Goal: Task Accomplishment & Management: Complete application form

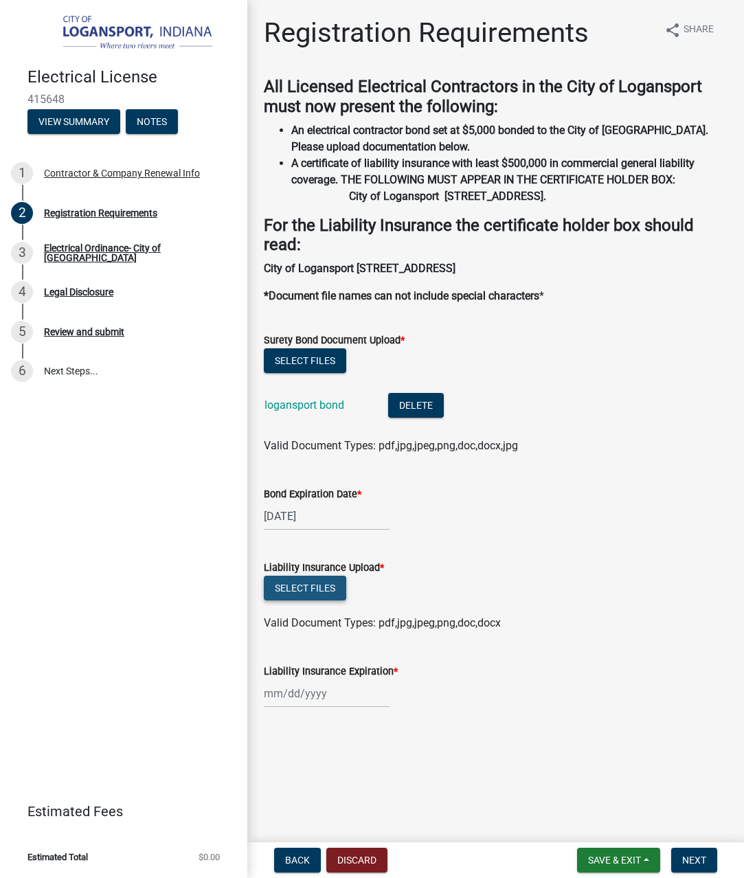
click at [309, 601] on button "Select files" at bounding box center [305, 588] width 82 height 25
click at [329, 601] on button "Select files" at bounding box center [305, 588] width 82 height 25
click at [340, 601] on button "Select files" at bounding box center [305, 588] width 82 height 25
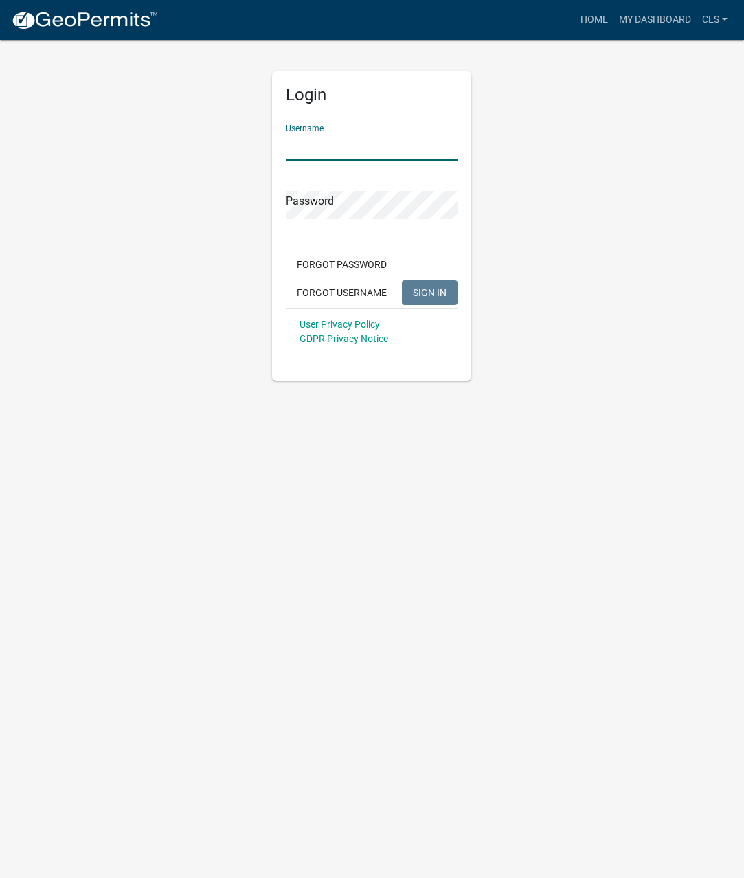
type input "CES"
click at [430, 296] on span "SIGN IN" at bounding box center [430, 292] width 34 height 11
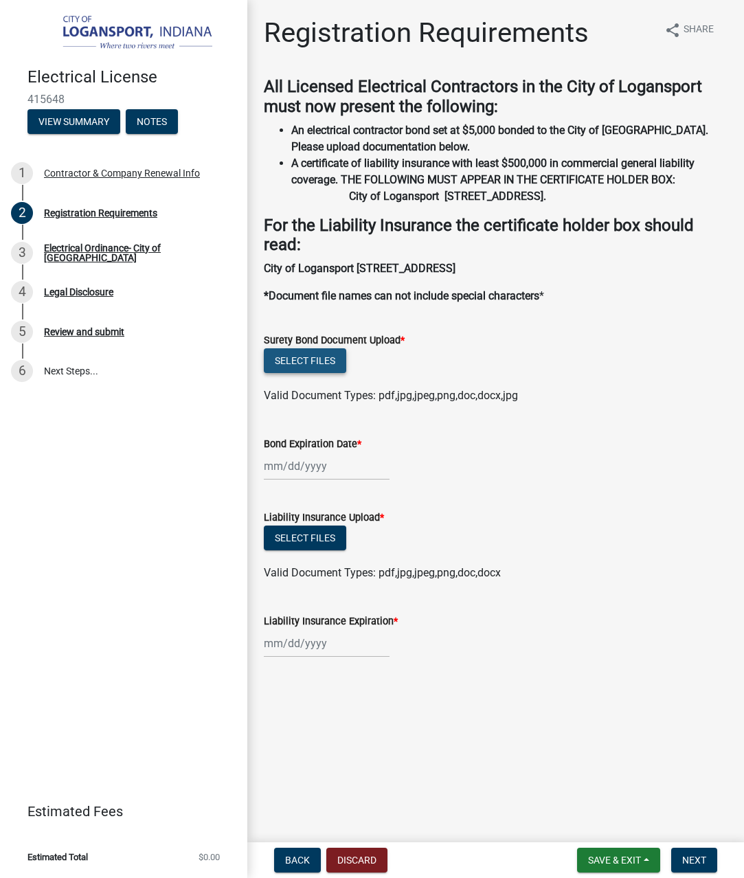
click at [295, 373] on button "Select files" at bounding box center [305, 360] width 82 height 25
click at [316, 373] on button "Select files" at bounding box center [305, 360] width 82 height 25
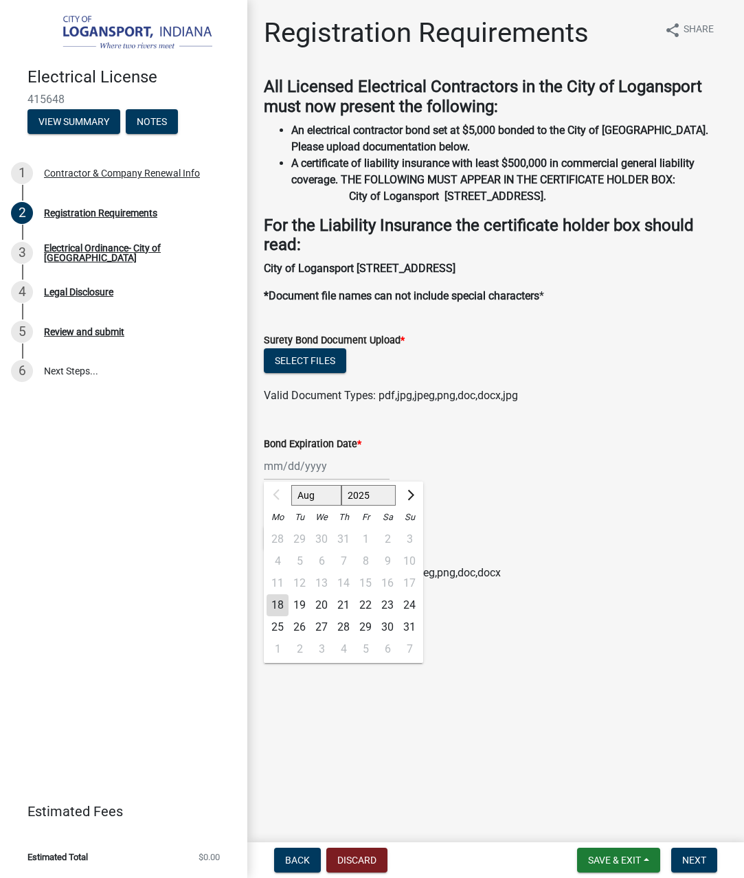
click at [344, 480] on div "Aug Sep Oct Nov Dec 2025 2026 2027 2028 2029 2030 2031 2032 2033 2034 2035 2036…" at bounding box center [327, 466] width 126 height 28
click at [410, 500] on span "Next month" at bounding box center [409, 495] width 10 height 10
select select "11"
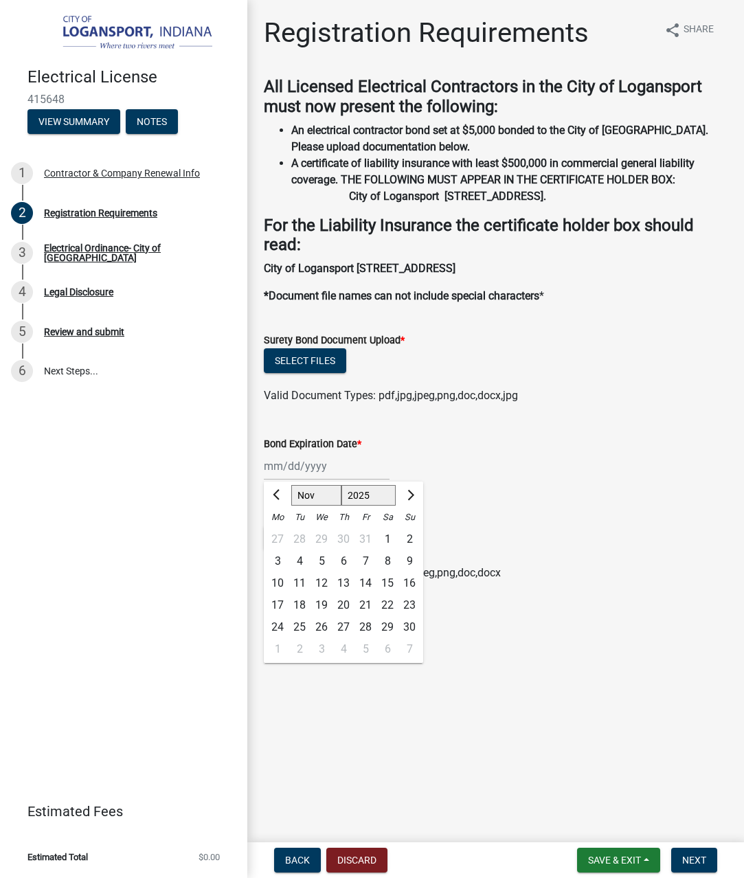
click at [388, 572] on div "8" at bounding box center [388, 561] width 22 height 22
type input "[DATE]"
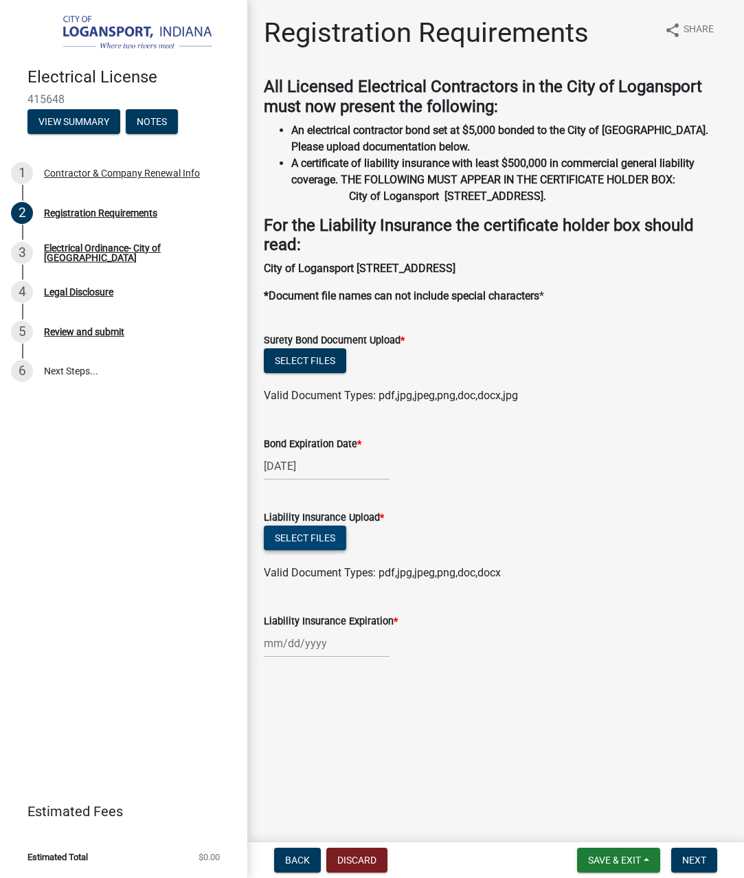
click at [328, 550] on button "Select files" at bounding box center [305, 538] width 82 height 25
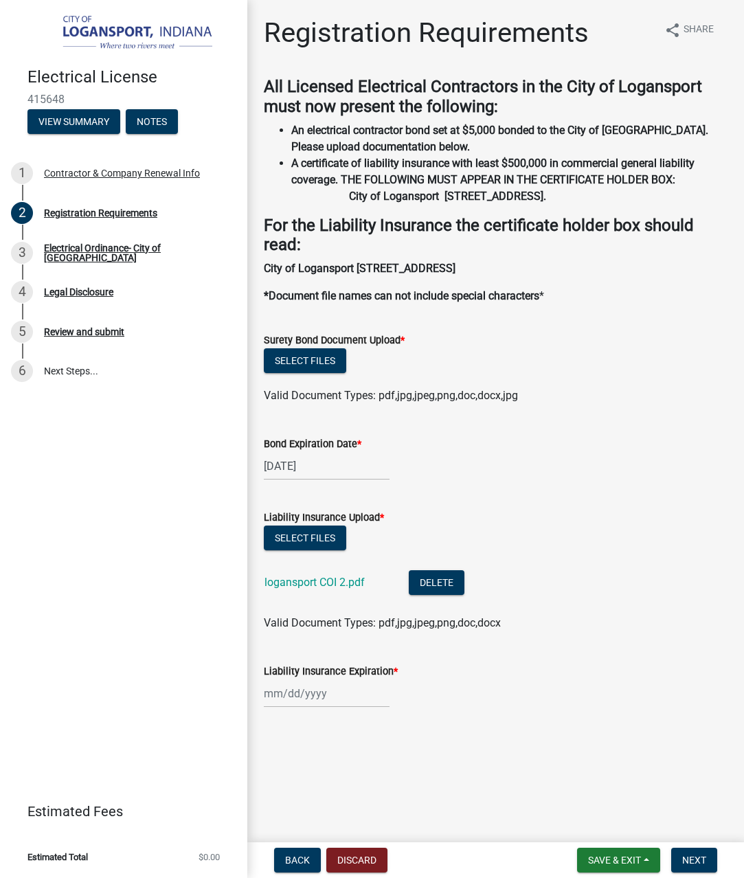
click at [309, 708] on div at bounding box center [327, 694] width 126 height 28
select select "8"
select select "2025"
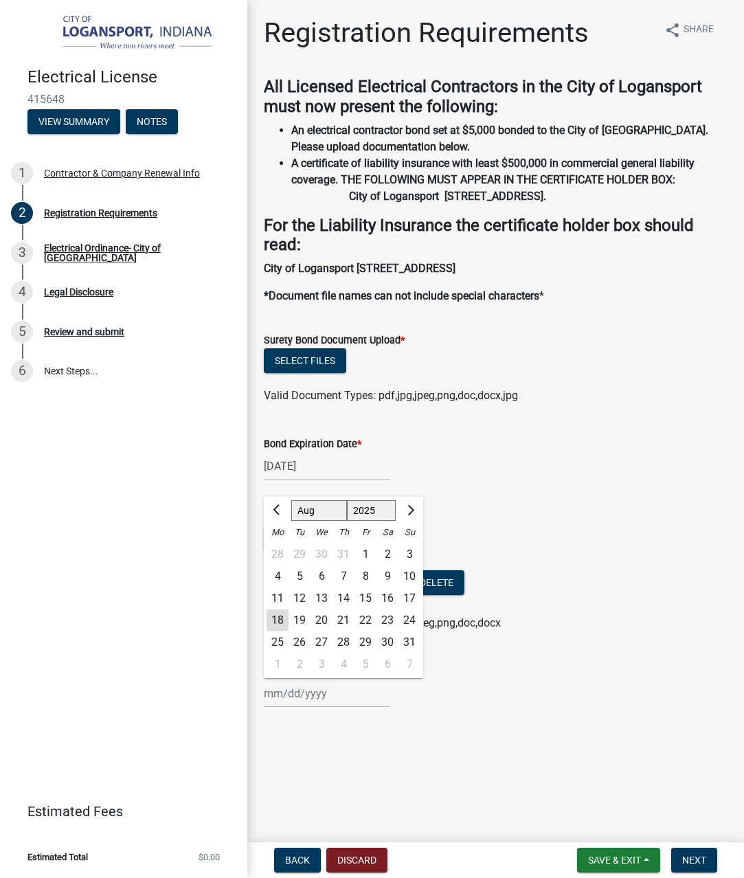
click at [280, 515] on span "Previous month" at bounding box center [278, 510] width 10 height 10
click at [415, 522] on button "Next month" at bounding box center [409, 511] width 16 height 22
select select "6"
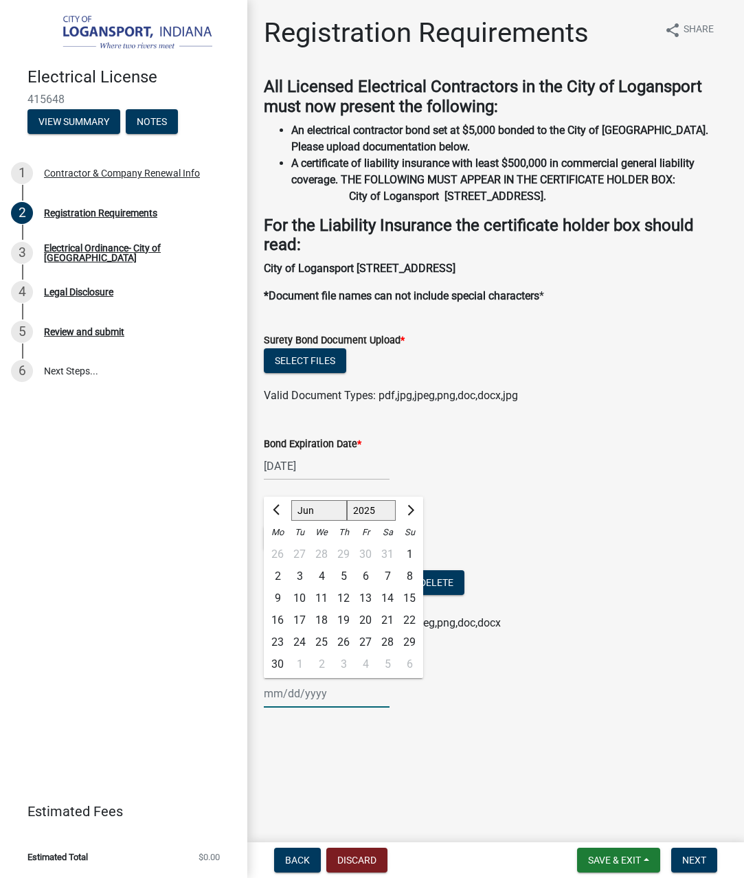
select select "2026"
drag, startPoint x: 318, startPoint y: 586, endPoint x: 343, endPoint y: 593, distance: 26.3
click at [318, 586] on div "10" at bounding box center [322, 577] width 22 height 22
type input "06/10/2026"
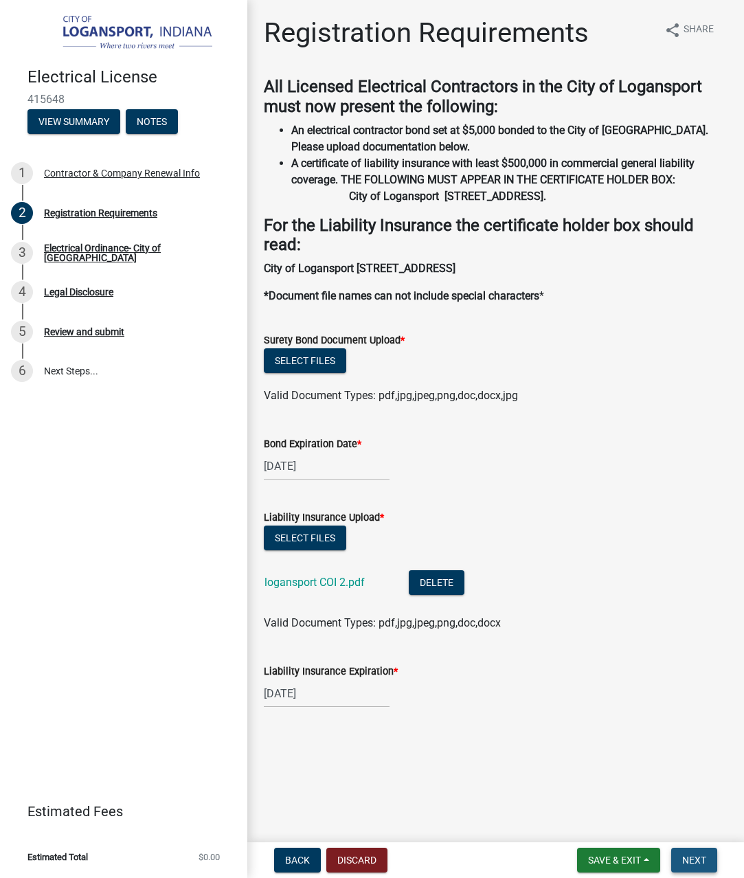
click at [695, 858] on span "Next" at bounding box center [694, 860] width 24 height 11
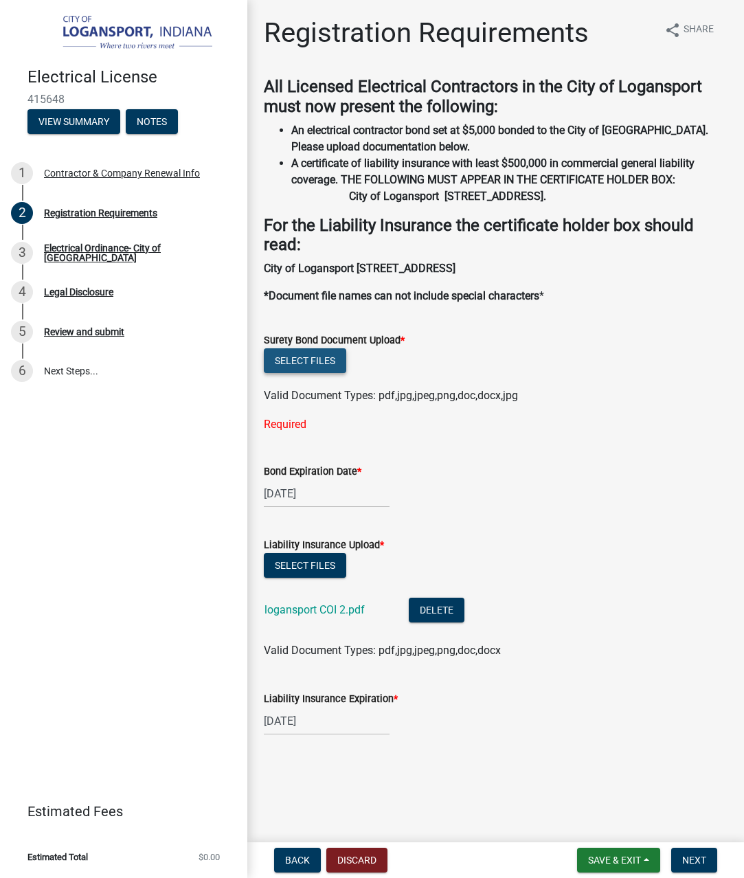
click at [302, 371] on button "Select files" at bounding box center [305, 360] width 82 height 25
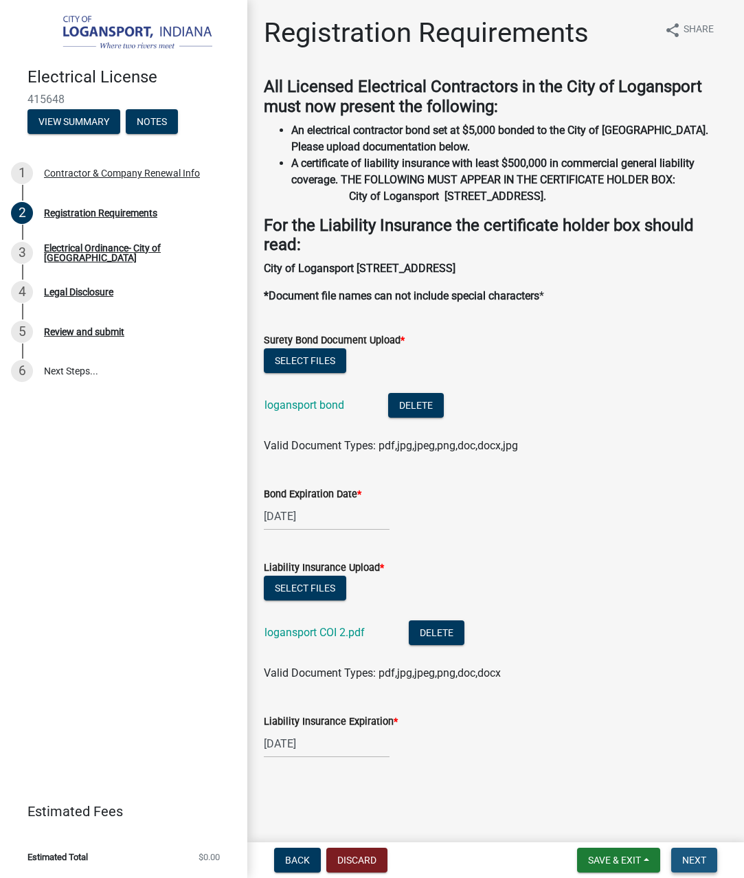
click at [691, 862] on span "Next" at bounding box center [694, 860] width 24 height 11
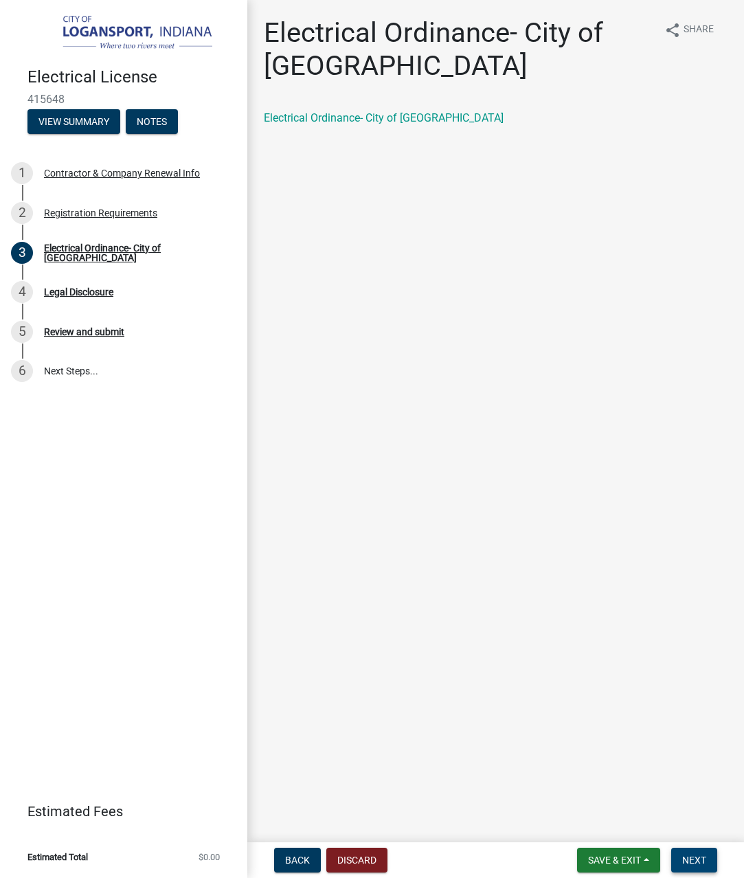
click at [705, 862] on span "Next" at bounding box center [694, 860] width 24 height 11
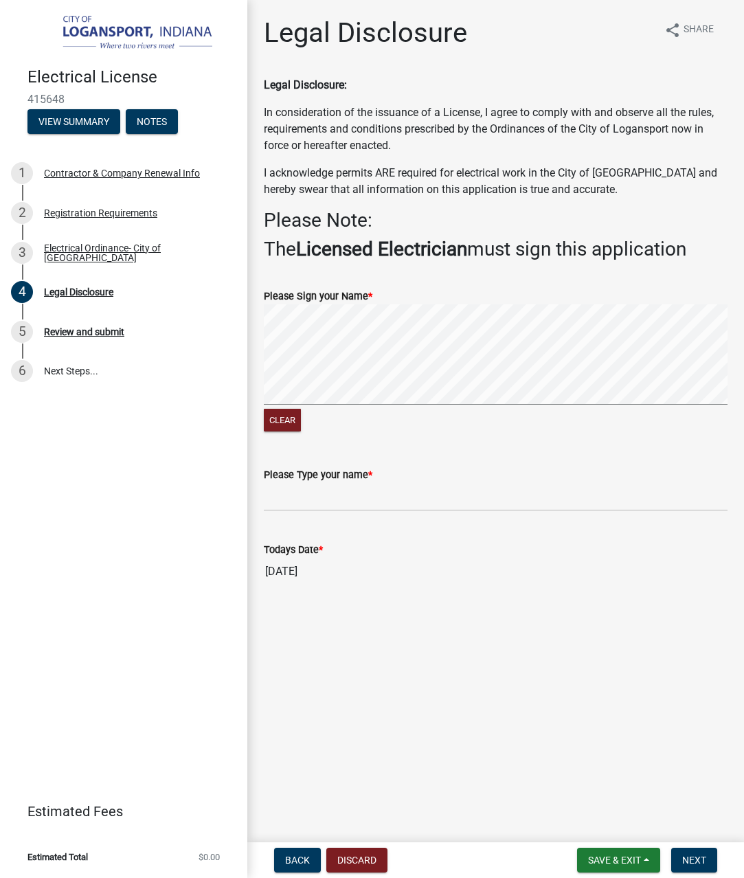
scroll to position [1, 0]
click at [372, 300] on label "Please Sign your Name *" at bounding box center [318, 297] width 109 height 10
click at [409, 286] on form "Please Sign your Name * Clear" at bounding box center [496, 353] width 464 height 164
click at [344, 498] on input "Please Type your name *" at bounding box center [496, 497] width 464 height 28
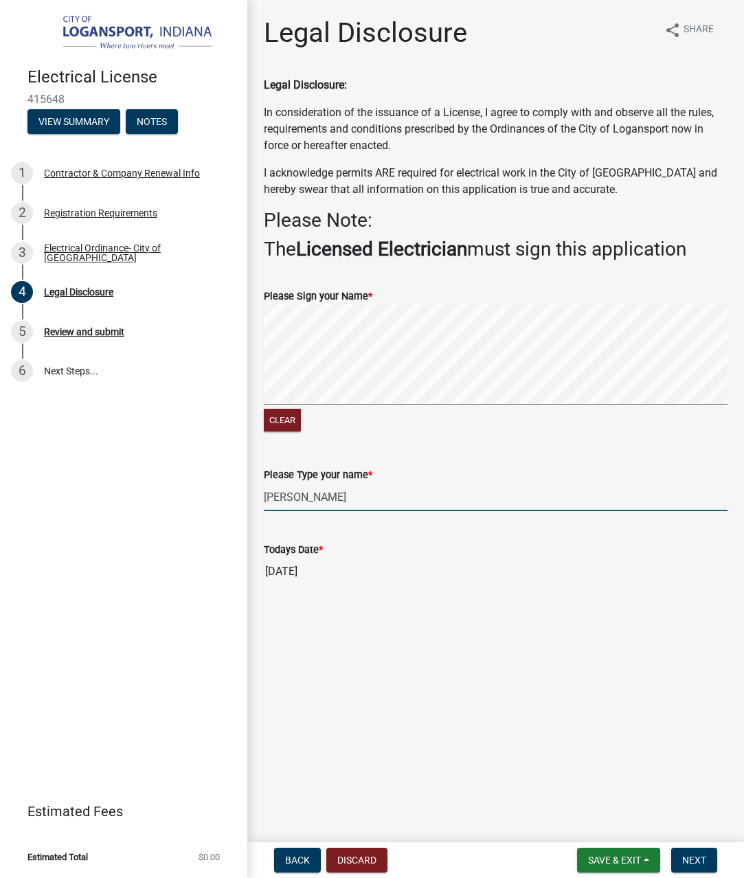
type input "Dustin Bussard"
click at [405, 533] on div "Todays Date * 08/18/2025" at bounding box center [496, 553] width 464 height 63
click at [702, 860] on span "Next" at bounding box center [694, 860] width 24 height 11
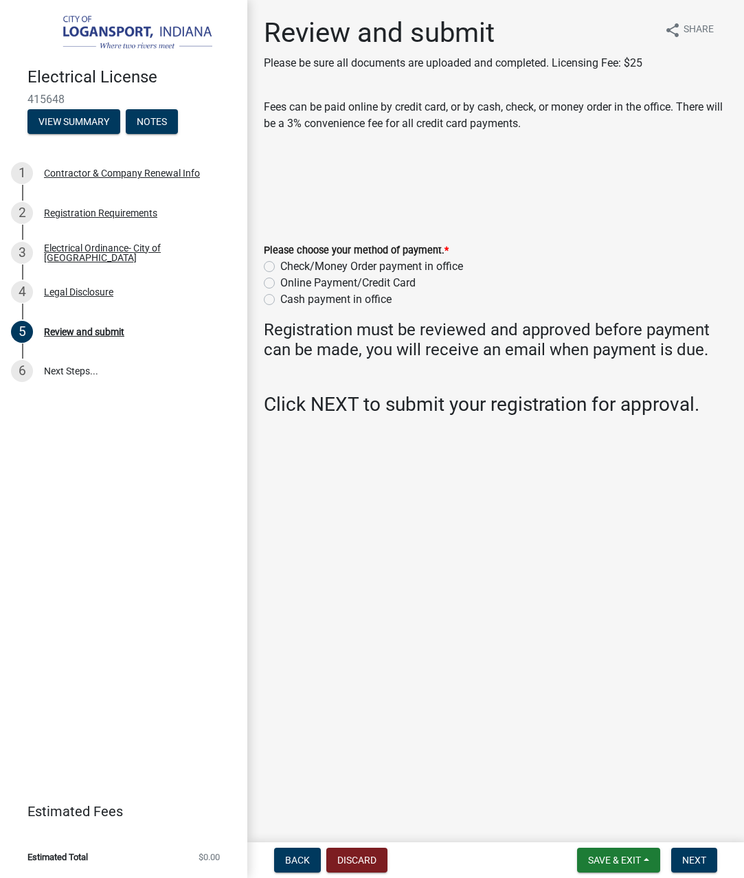
click at [280, 282] on label "Online Payment/Credit Card" at bounding box center [347, 283] width 135 height 16
click at [280, 282] on input "Online Payment/Credit Card" at bounding box center [284, 279] width 9 height 9
radio input "true"
click at [709, 863] on button "Next" at bounding box center [694, 860] width 46 height 25
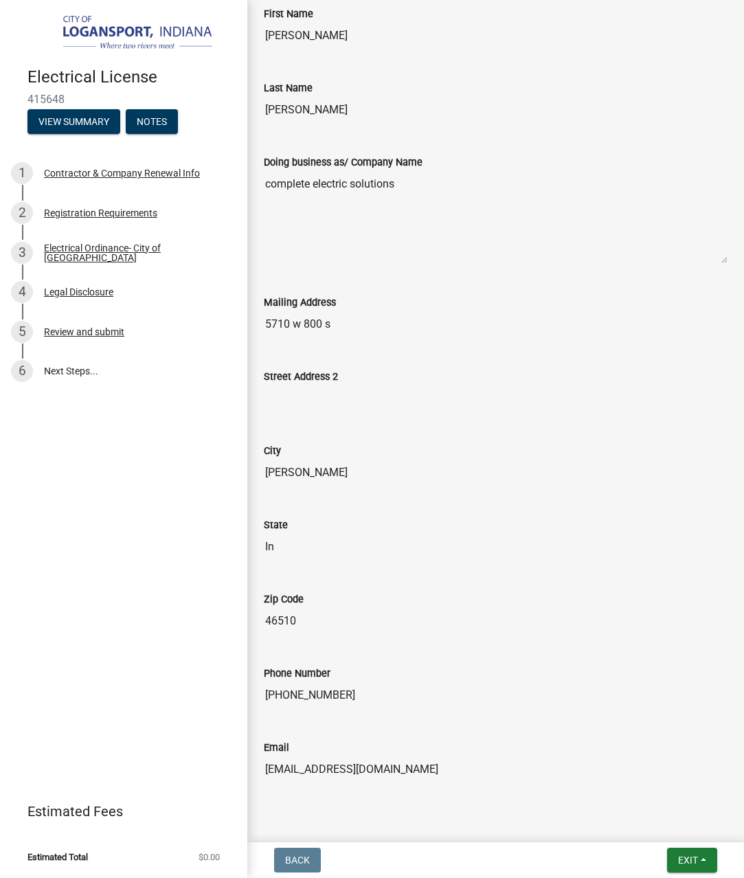
drag, startPoint x: 517, startPoint y: 739, endPoint x: 529, endPoint y: 746, distance: 14.5
click at [517, 756] on input "Cesdustin@gmail.com" at bounding box center [496, 769] width 464 height 27
click at [691, 855] on span "Exit" at bounding box center [688, 860] width 20 height 11
click at [664, 820] on button "Save & Exit" at bounding box center [663, 824] width 110 height 33
